Goal: Complete application form: Complete application form

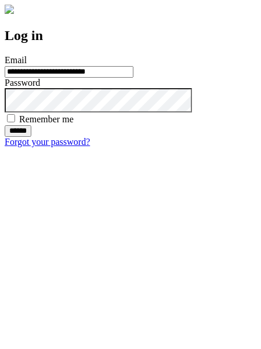
type input "**********"
click at [31, 137] on input "******" at bounding box center [18, 131] width 27 height 12
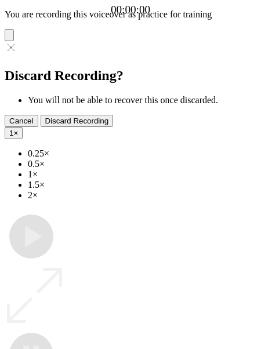
type input "**********"
